Goal: Find contact information: Find contact information

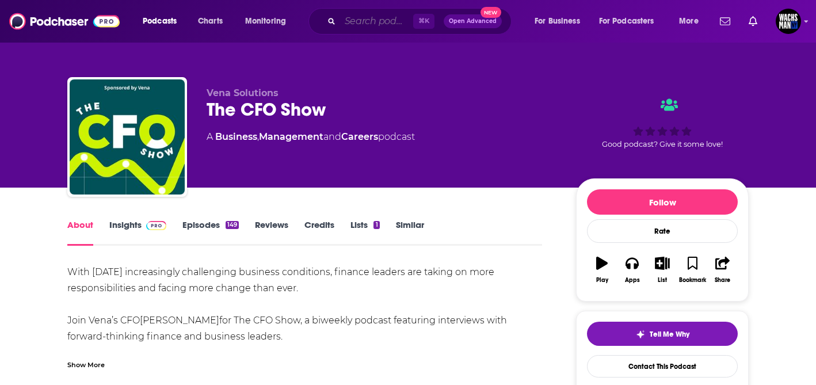
click at [384, 20] on input "Search podcasts, credits, & more..." at bounding box center [376, 21] width 73 height 18
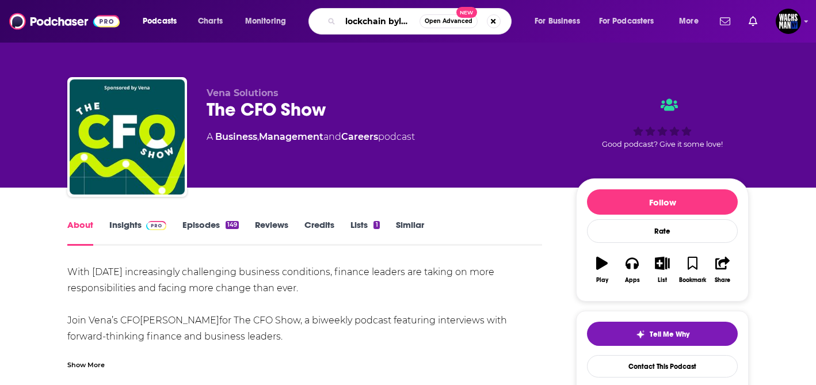
type input "blockchain bylines"
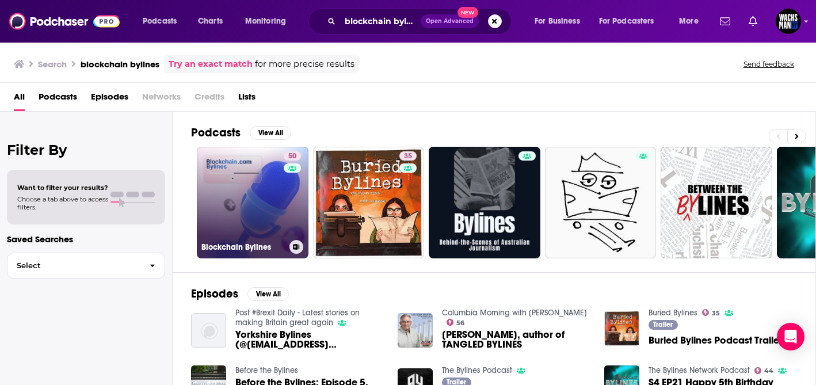
click at [221, 195] on link "50 Blockchain Bylines" at bounding box center [253, 203] width 112 height 112
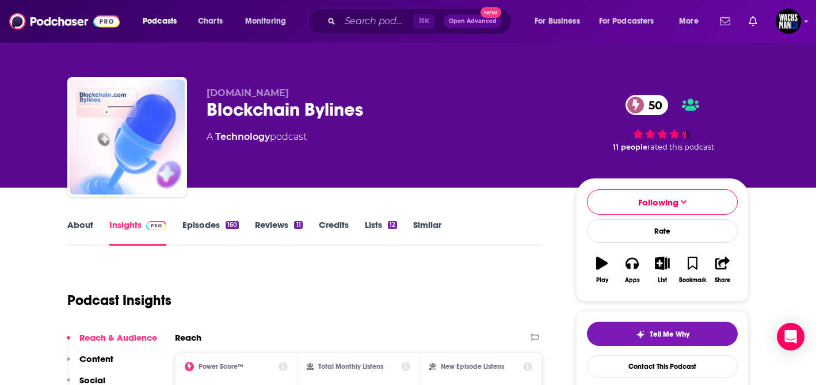
click at [201, 222] on link "Episodes 160" at bounding box center [211, 232] width 56 height 26
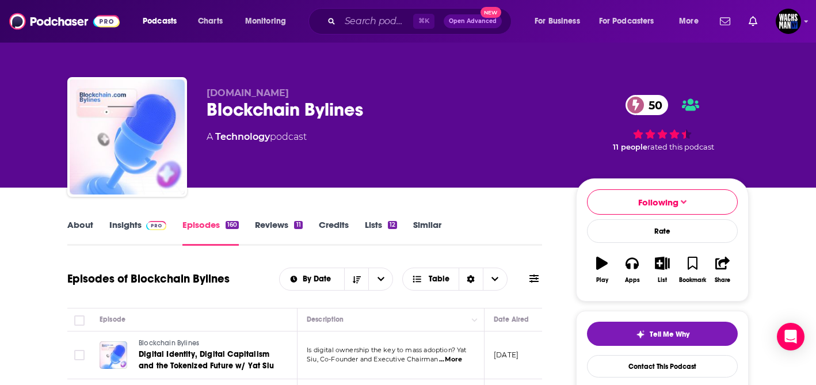
click at [126, 224] on link "Insights" at bounding box center [137, 232] width 57 height 26
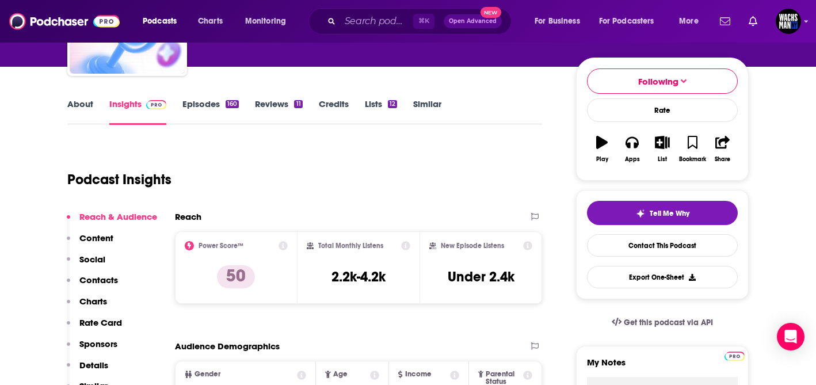
scroll to position [123, 0]
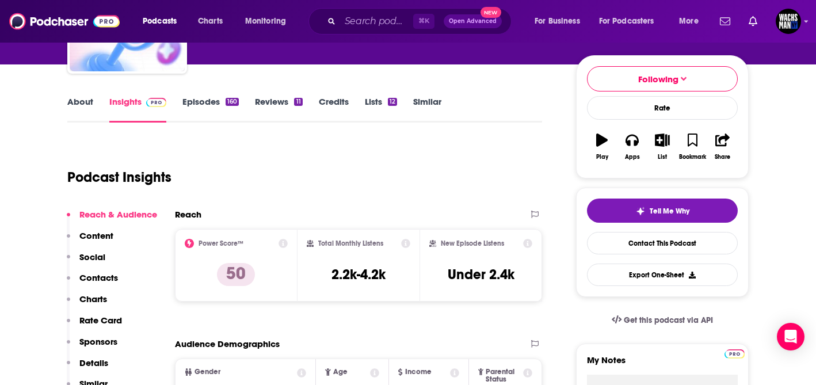
click at [77, 97] on link "About" at bounding box center [80, 109] width 26 height 26
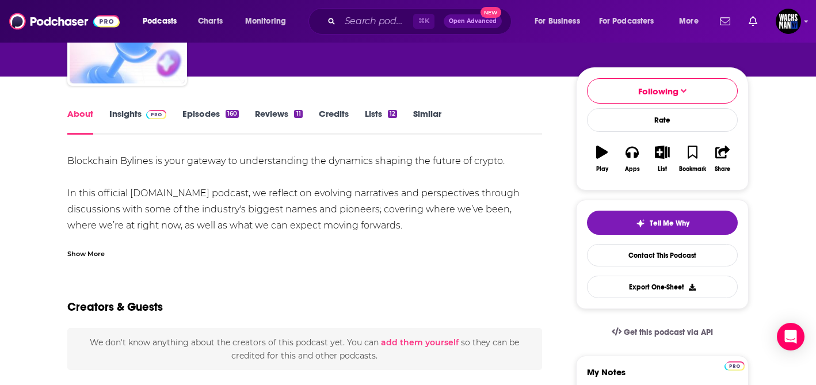
scroll to position [117, 0]
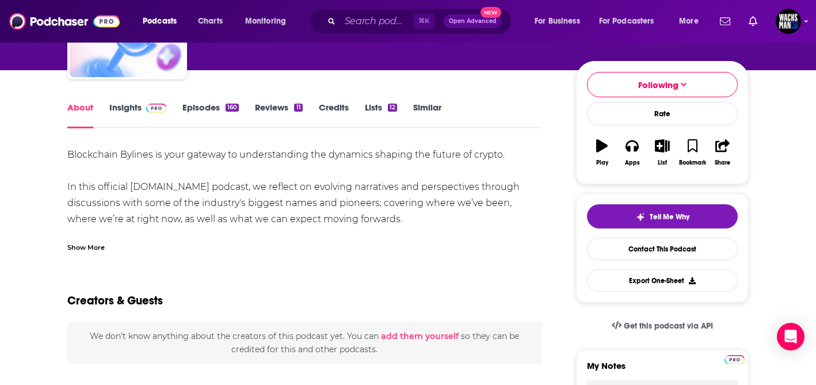
drag, startPoint x: 382, startPoint y: 219, endPoint x: 67, endPoint y: 189, distance: 316.4
copy div "In this official Blockchain.com podcast, we reflect on evolving narratives and …"
click at [131, 108] on link "Insights" at bounding box center [137, 115] width 57 height 26
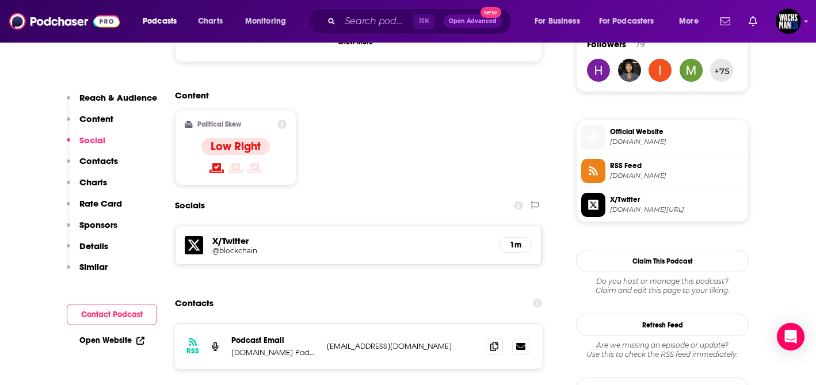
scroll to position [922, 0]
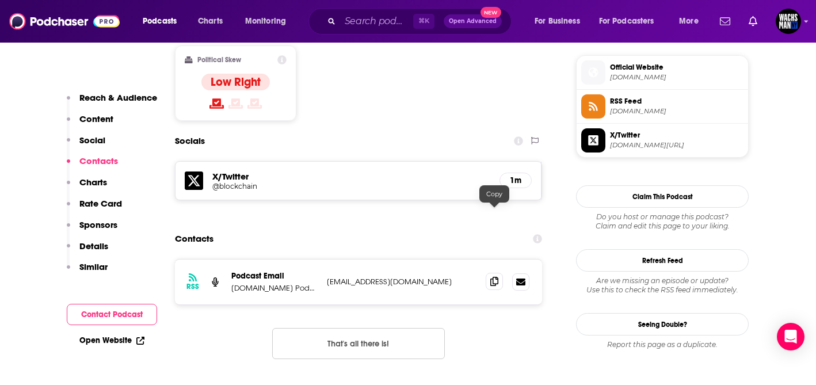
click at [497, 277] on icon at bounding box center [495, 281] width 8 height 9
click at [359, 20] on input "Search podcasts, credits, & more..." at bounding box center [376, 21] width 73 height 18
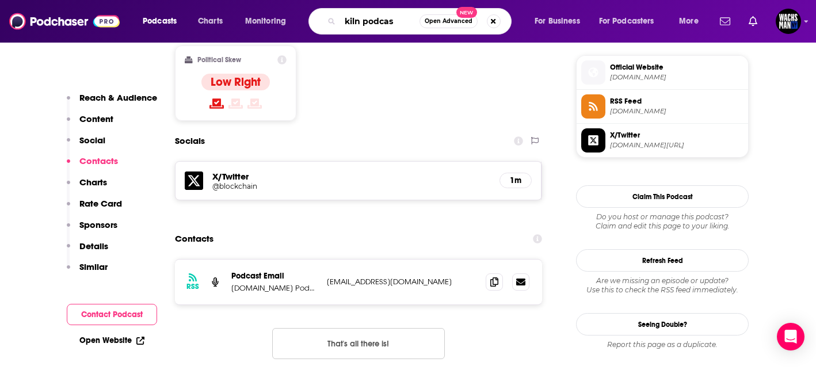
type input "kiln podcast"
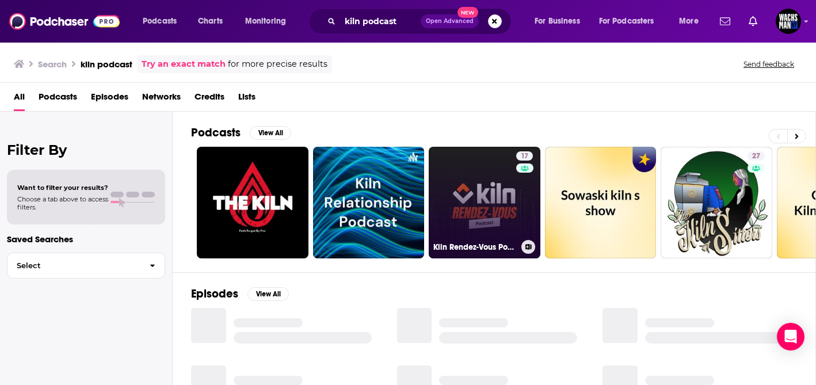
click at [501, 195] on link "17 Kiln Rendez-Vous Podcast" at bounding box center [485, 203] width 112 height 112
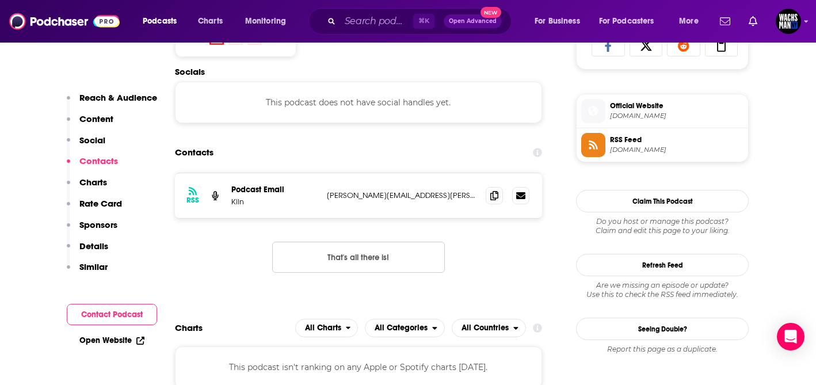
scroll to position [839, 0]
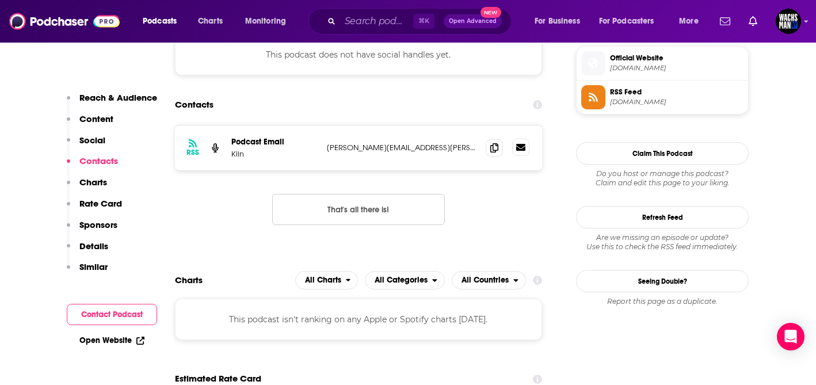
click at [523, 151] on icon at bounding box center [520, 147] width 9 height 7
click at [498, 147] on icon at bounding box center [495, 147] width 8 height 9
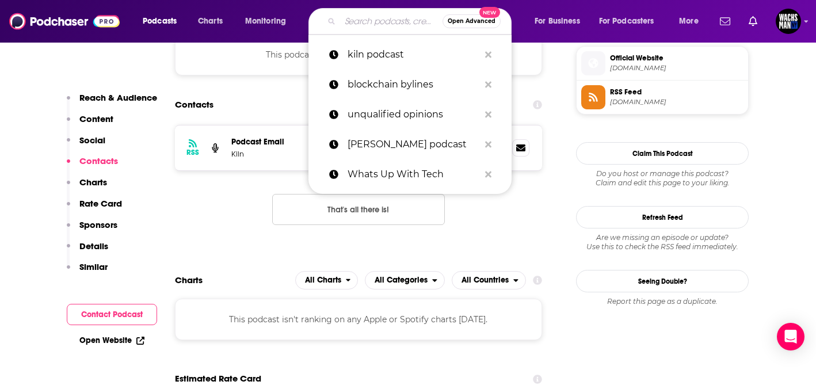
click at [371, 18] on input "Search podcasts, credits, & more..." at bounding box center [391, 21] width 102 height 18
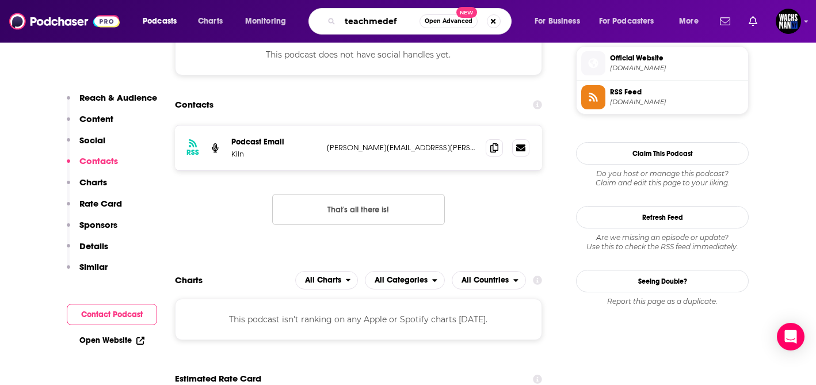
type input "teachmedefi"
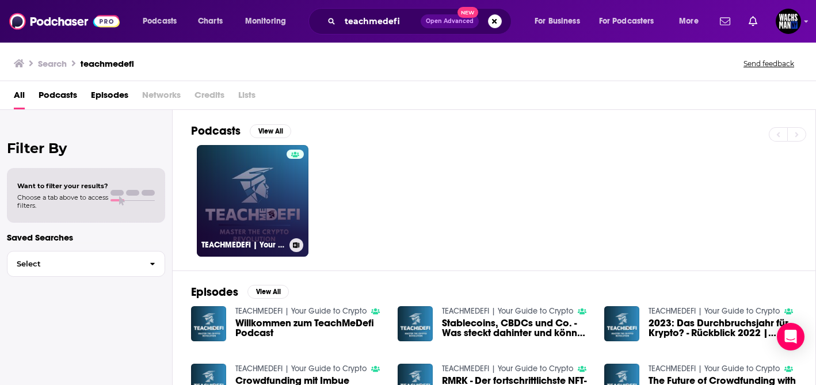
click at [265, 208] on link "TEACHMEDEFI | Your Guide to Crypto" at bounding box center [253, 201] width 112 height 112
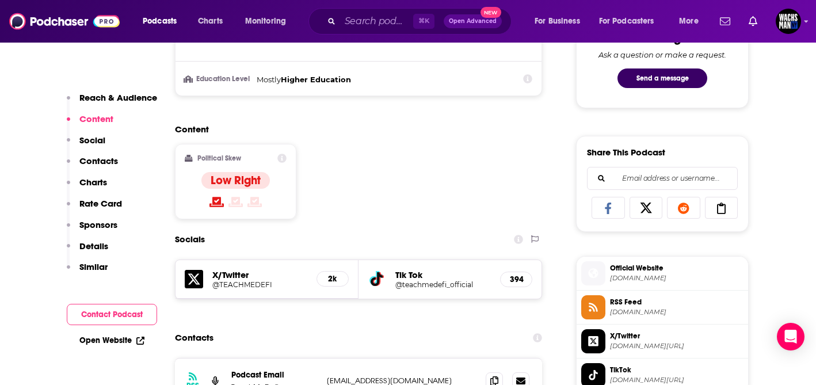
scroll to position [702, 0]
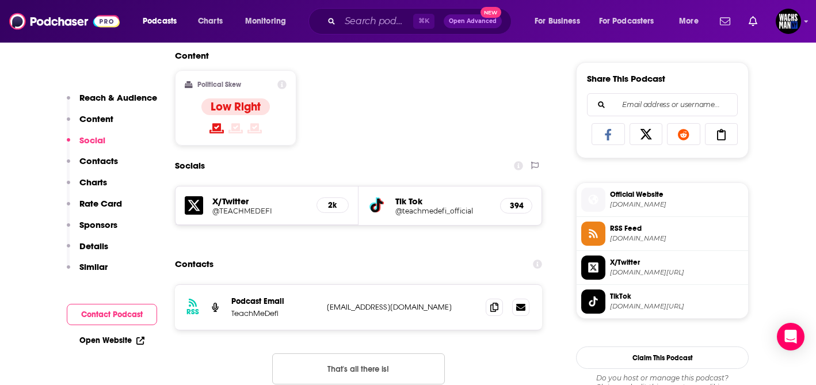
click at [234, 208] on h5 "@TEACHMEDEFI" at bounding box center [259, 211] width 95 height 9
click at [396, 24] on input "Search podcasts, credits, & more..." at bounding box center [376, 21] width 73 height 18
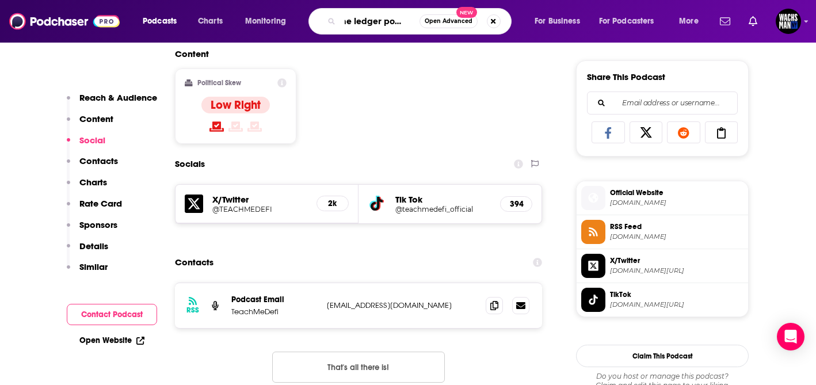
type input "the ledger podcast"
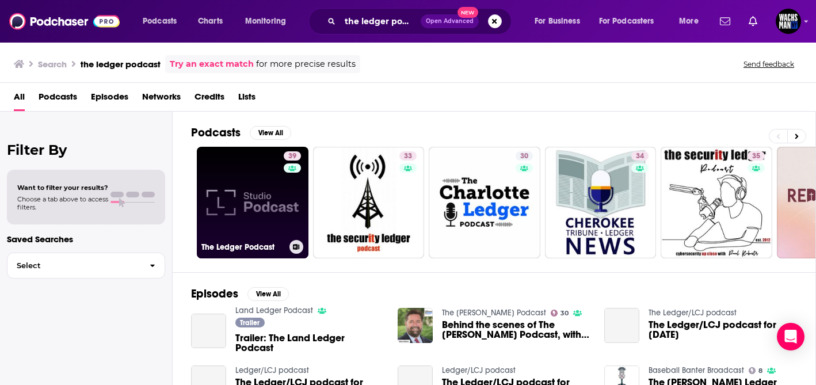
click at [235, 200] on link "39 The Ledger Podcast" at bounding box center [253, 203] width 112 height 112
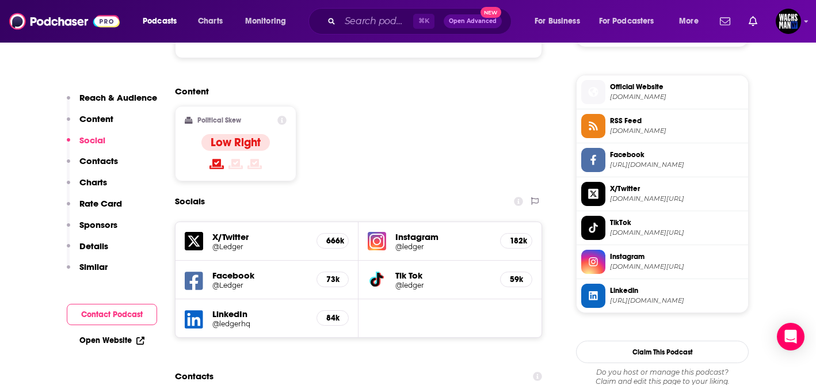
scroll to position [917, 0]
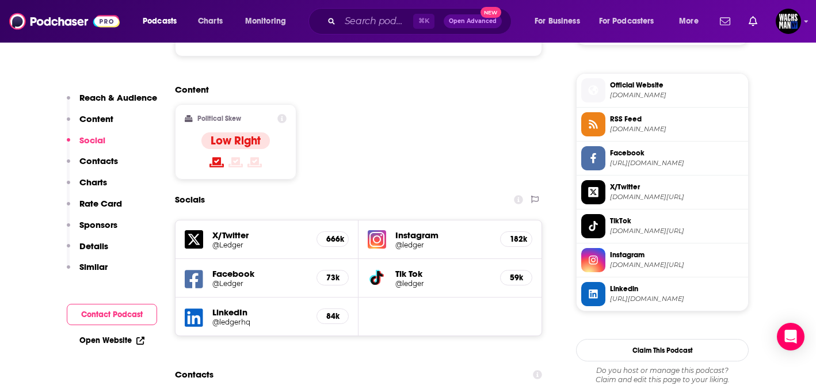
click at [249, 230] on h5 "X/Twitter" at bounding box center [259, 235] width 95 height 11
click at [312, 221] on div "X/Twitter @Ledger 666k" at bounding box center [267, 240] width 183 height 39
click at [231, 230] on h5 "X/Twitter" at bounding box center [259, 235] width 95 height 11
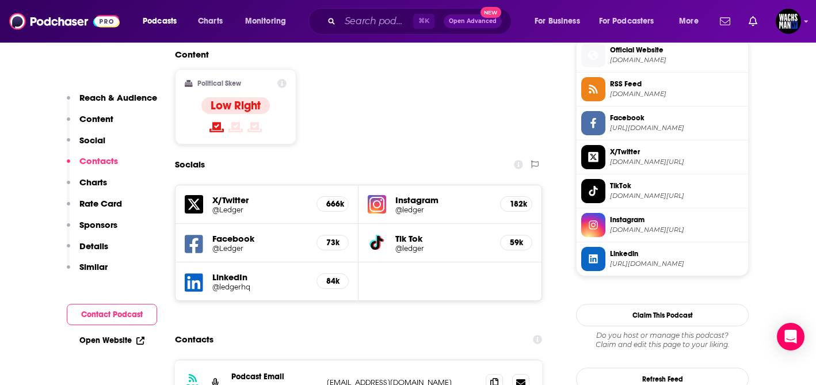
scroll to position [953, 0]
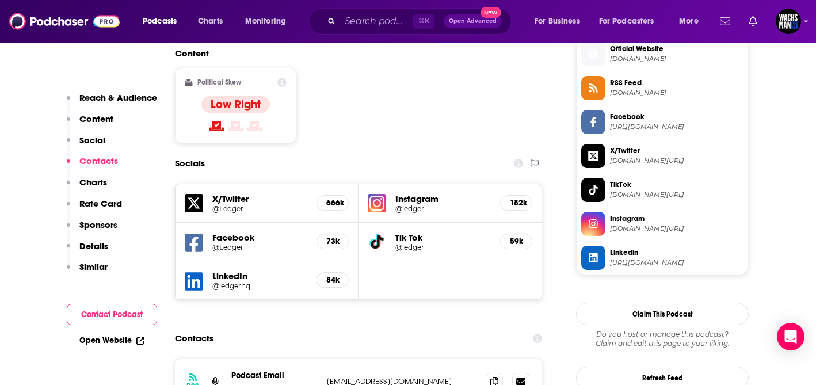
click at [219, 204] on h5 "@Ledger" at bounding box center [259, 208] width 95 height 9
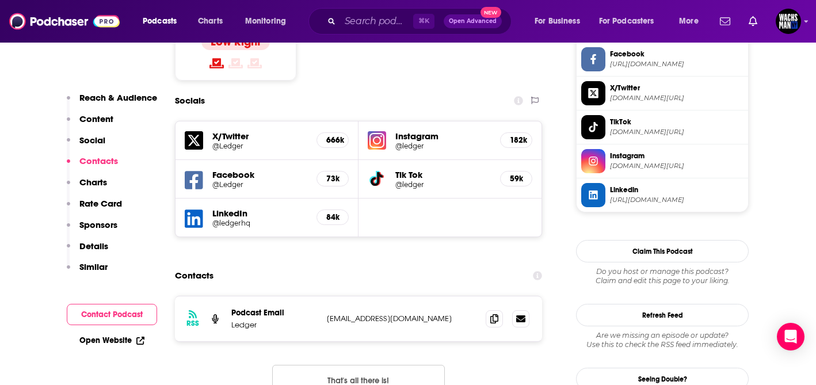
scroll to position [1021, 0]
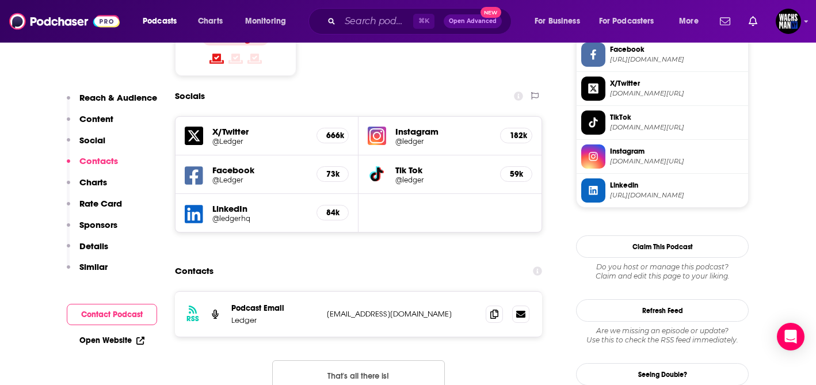
click at [504, 291] on div "RSS Podcast Email Ledger marcomms@ledger.fr marcomms@ledger.fr That's all there…" at bounding box center [358, 350] width 367 height 119
click at [495, 309] on icon at bounding box center [495, 313] width 8 height 9
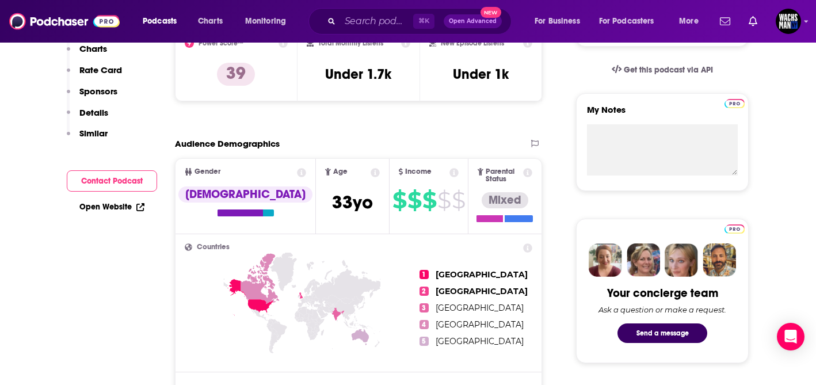
scroll to position [0, 0]
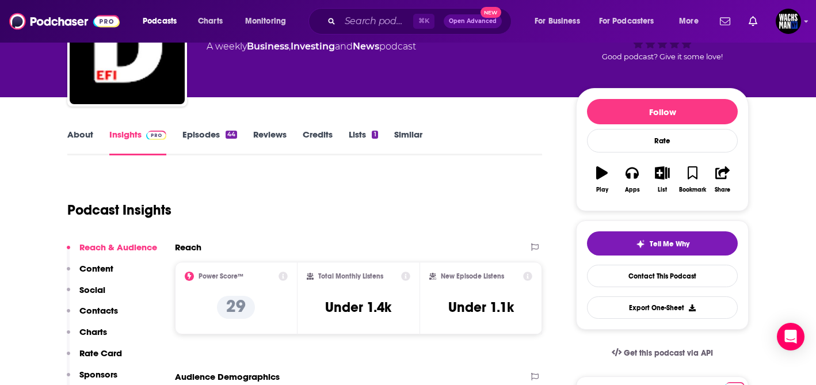
scroll to position [96, 0]
